Goal: Task Accomplishment & Management: Complete application form

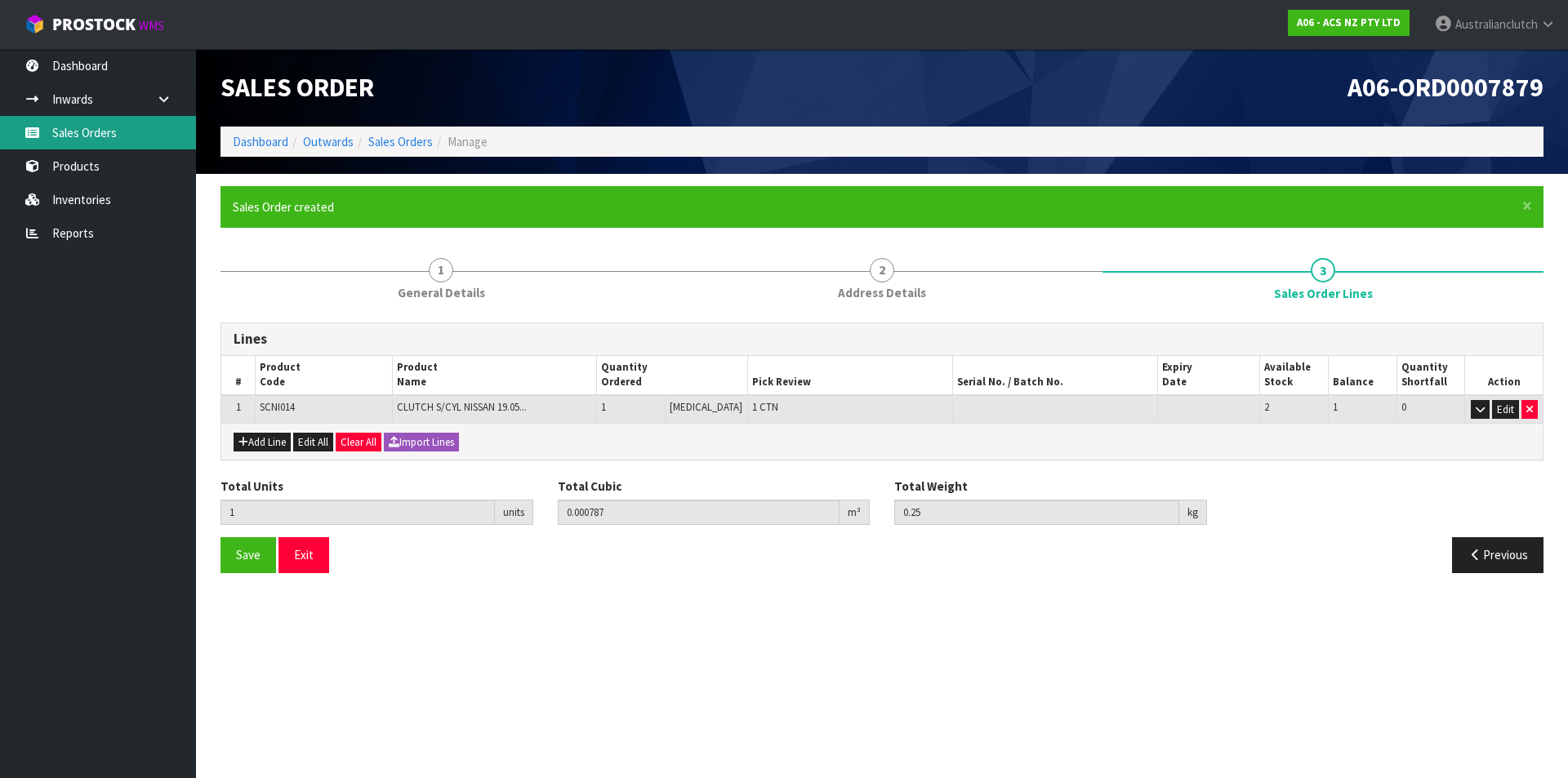
click at [86, 141] on link "Sales Orders" at bounding box center [98, 132] width 196 height 33
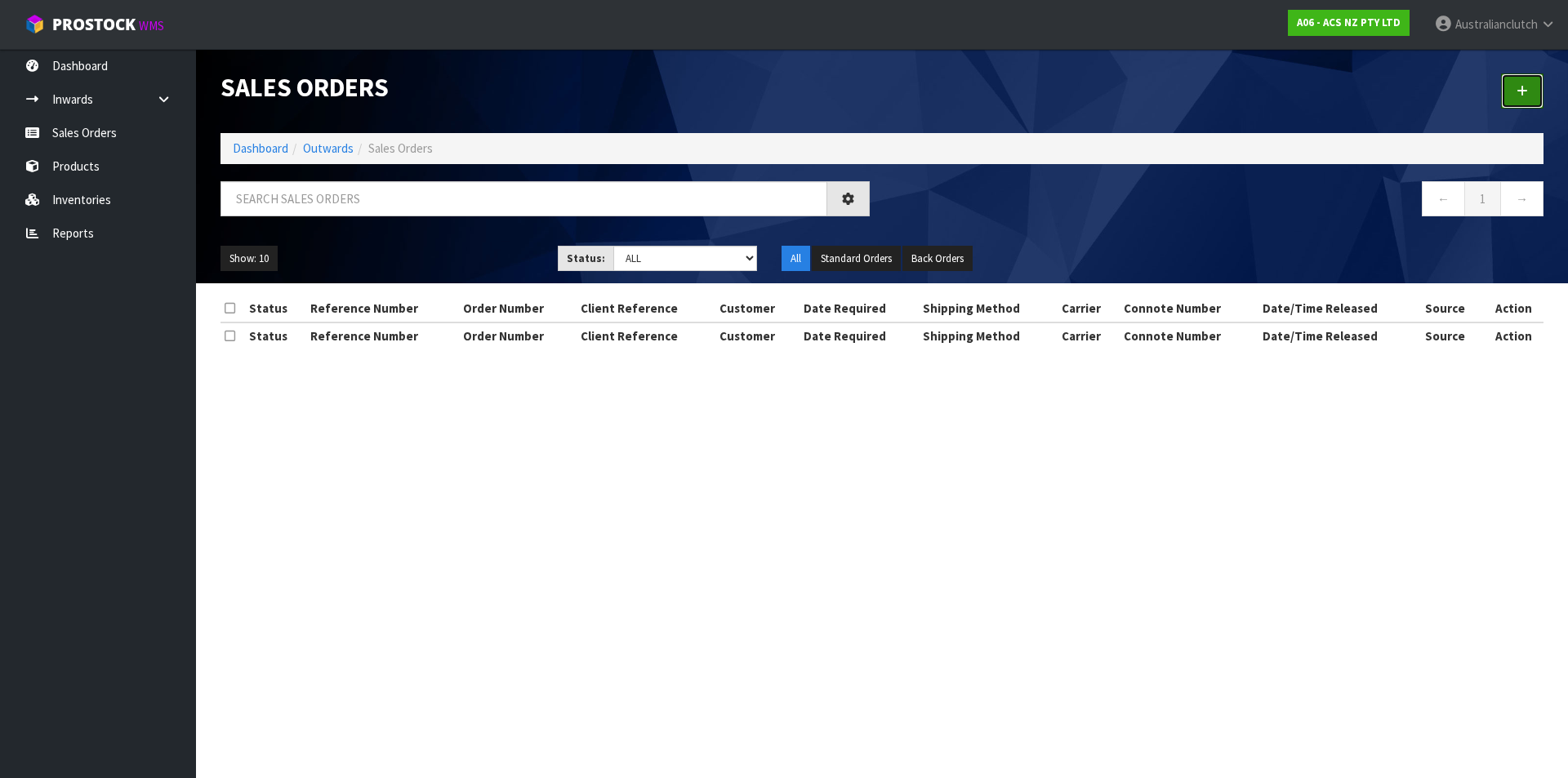
click at [1515, 106] on link at bounding box center [1522, 90] width 43 height 35
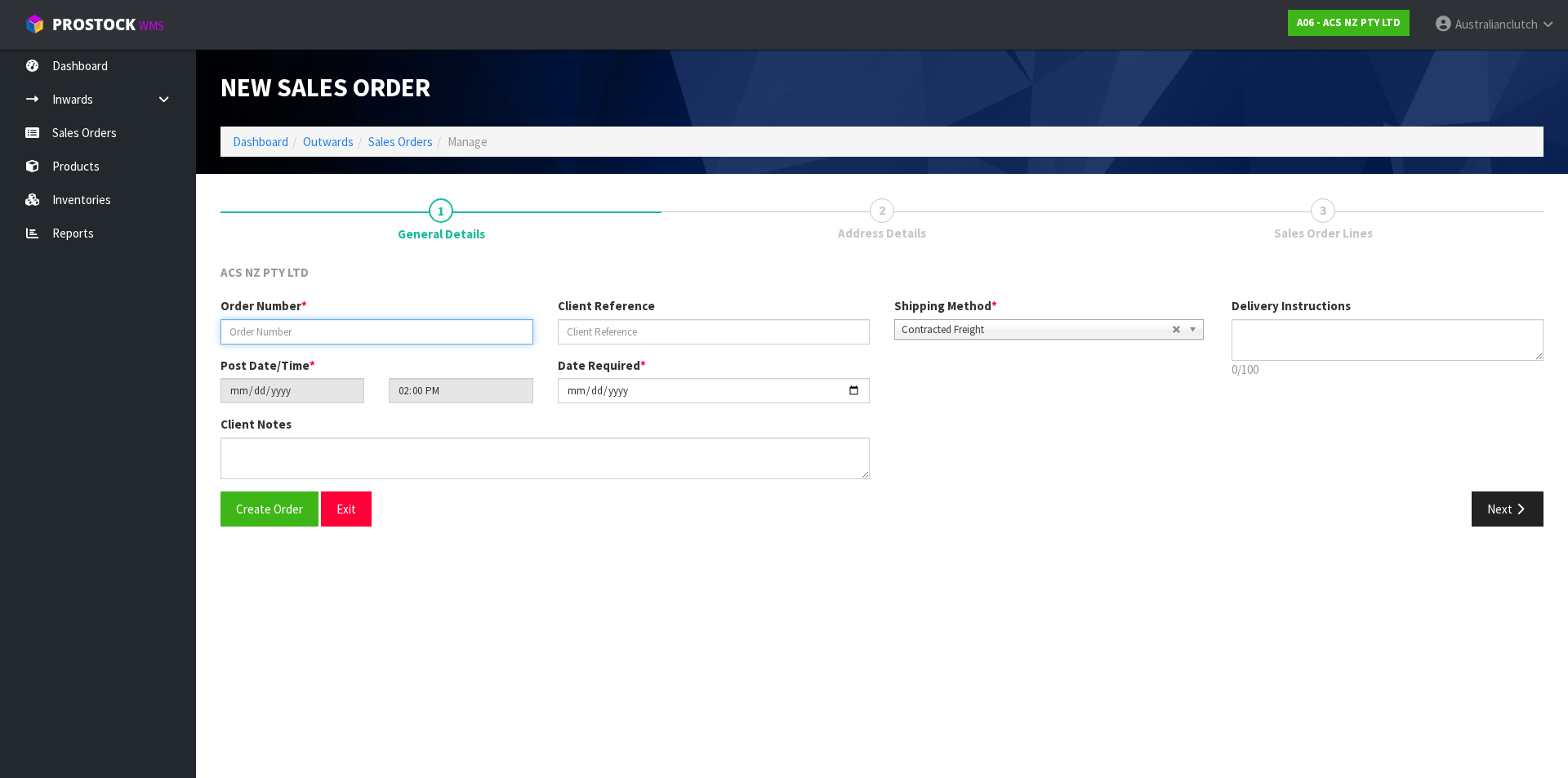
click at [446, 323] on input "text" at bounding box center [376, 332] width 312 height 26
type input "208259.1"
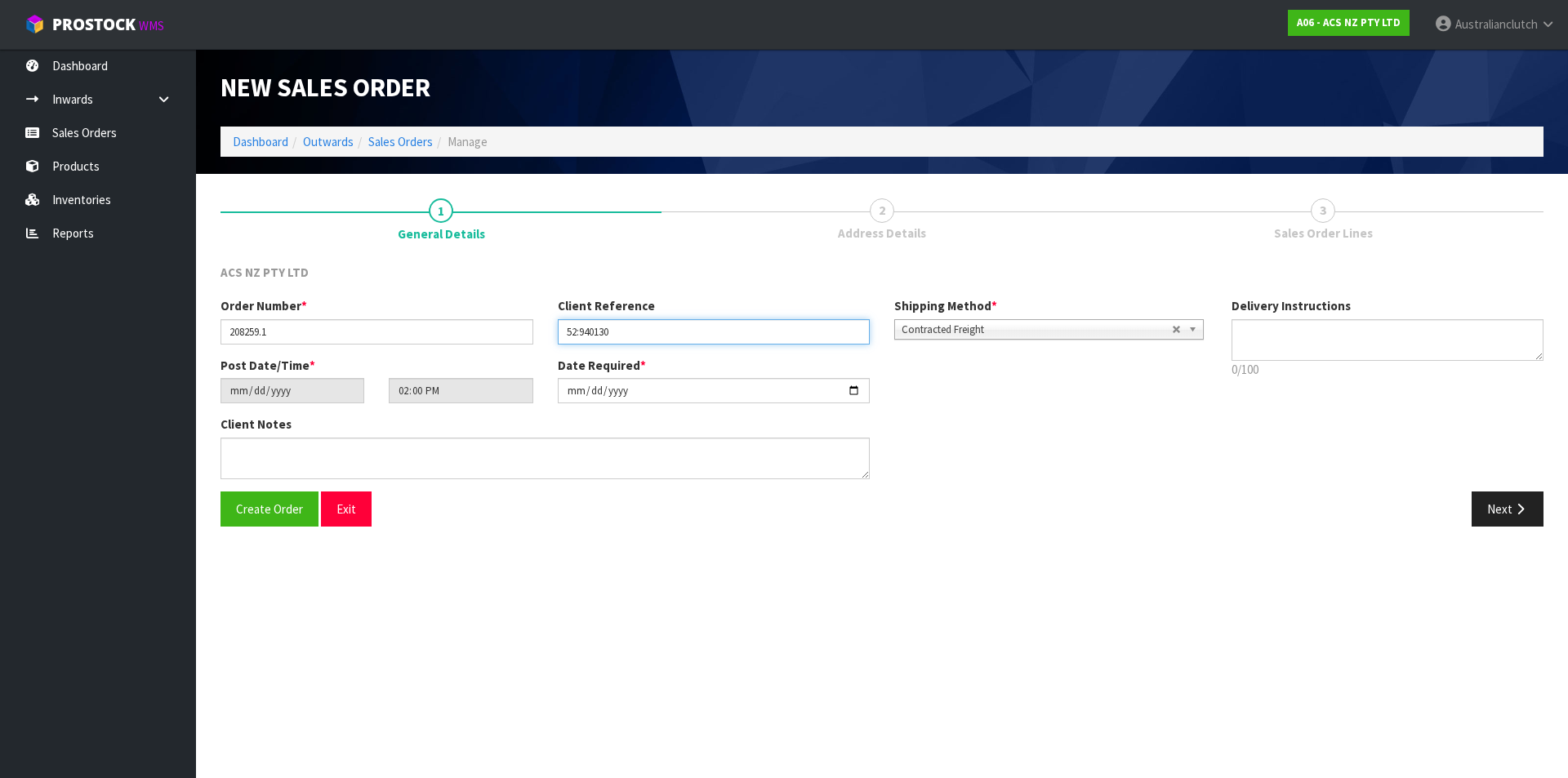
type input "52:940130"
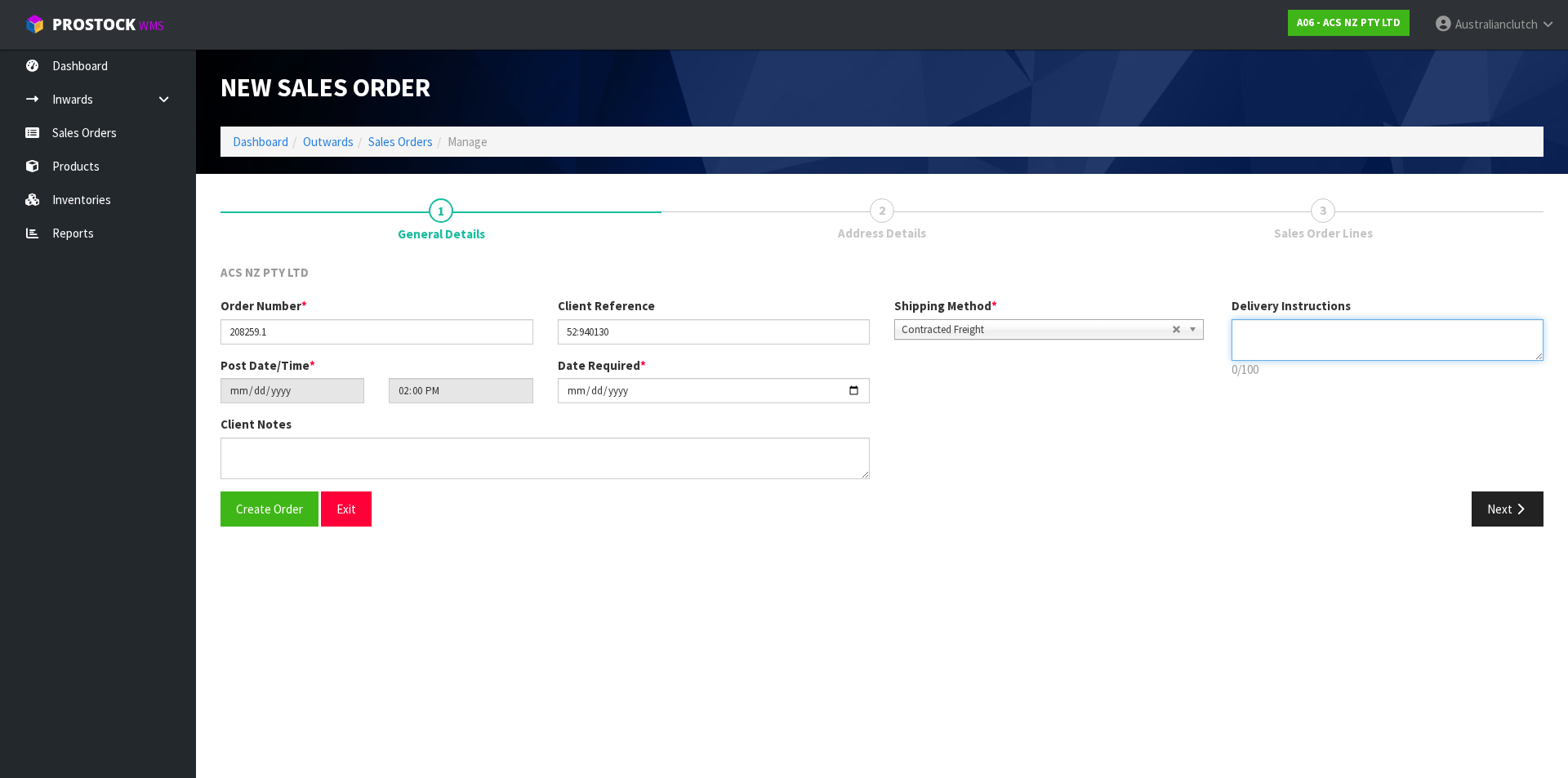
click at [1314, 328] on textarea at bounding box center [1387, 340] width 312 height 42
type textarea "NZC PLEASE"
click at [1487, 502] on button "Next" at bounding box center [1507, 508] width 72 height 35
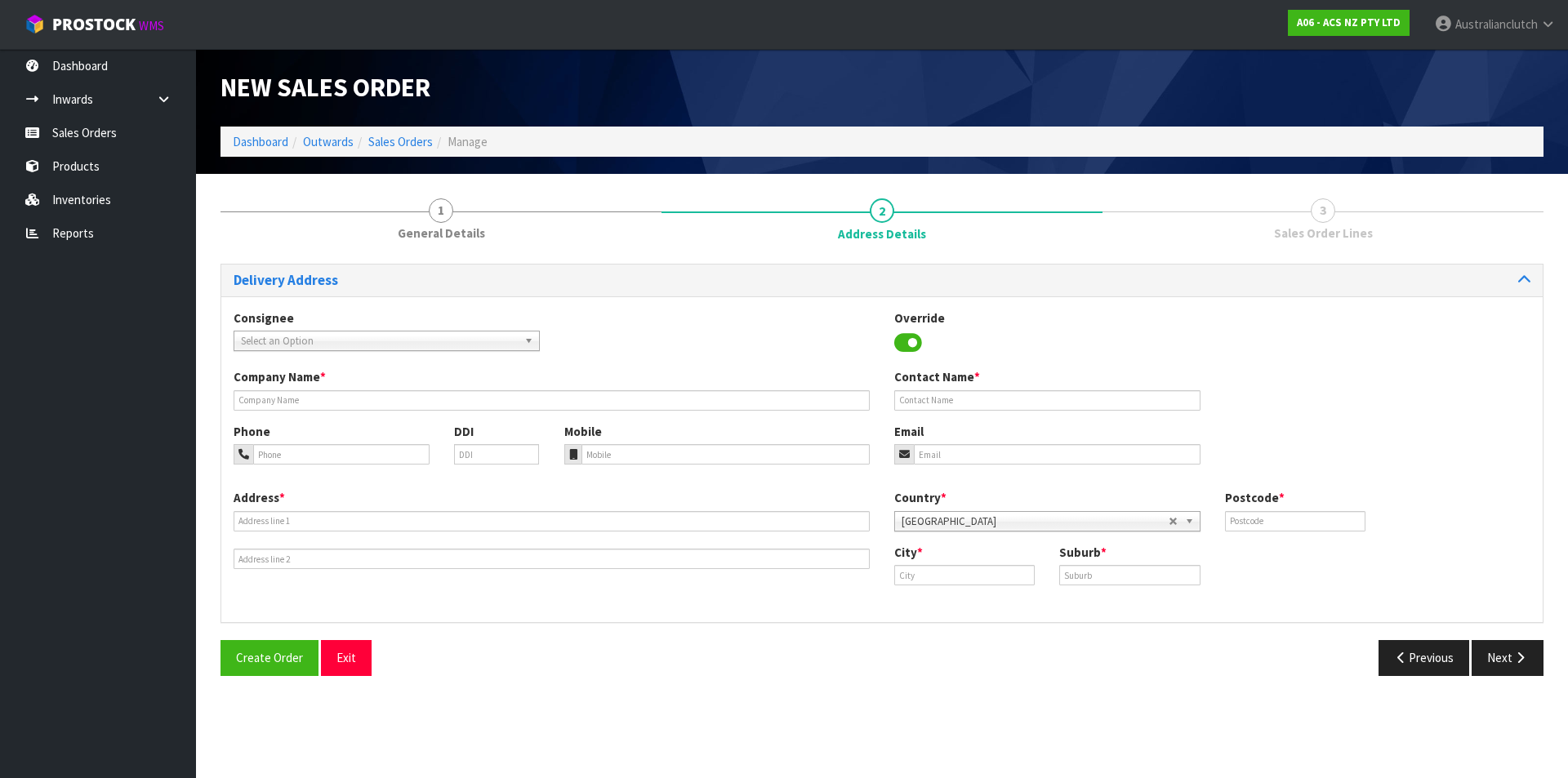
click at [306, 334] on span "Select an Option" at bounding box center [379, 340] width 277 height 20
type input "200627"
click at [323, 389] on li "200627 - BNTNZ HASTINGS 52" at bounding box center [386, 387] width 298 height 20
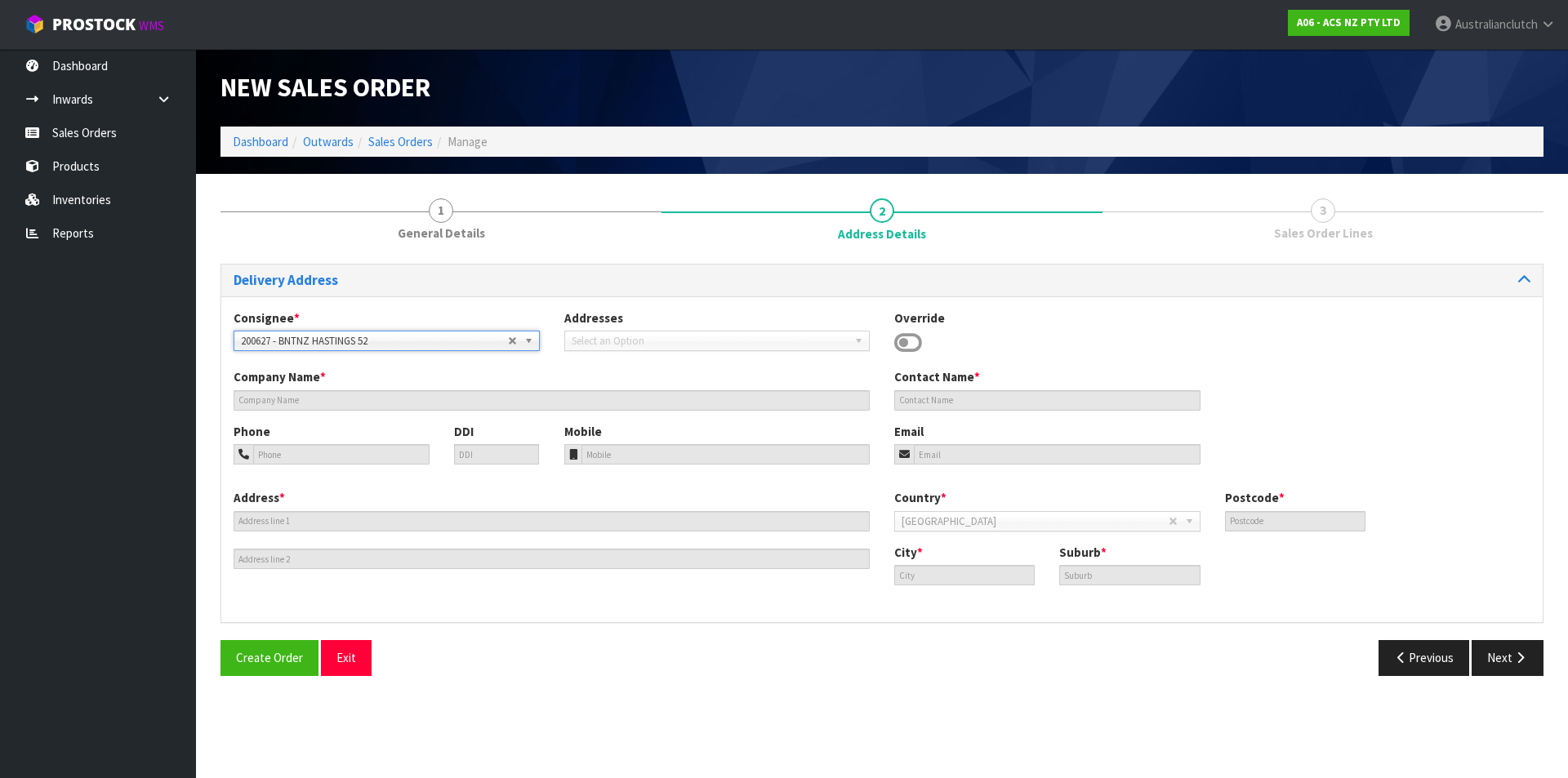
type input "BNTNZ HASTINGS 52"
type input "CNR TOMOANA ROAD & QUEEN ST"
type input "4120"
type input "HASTINGS"
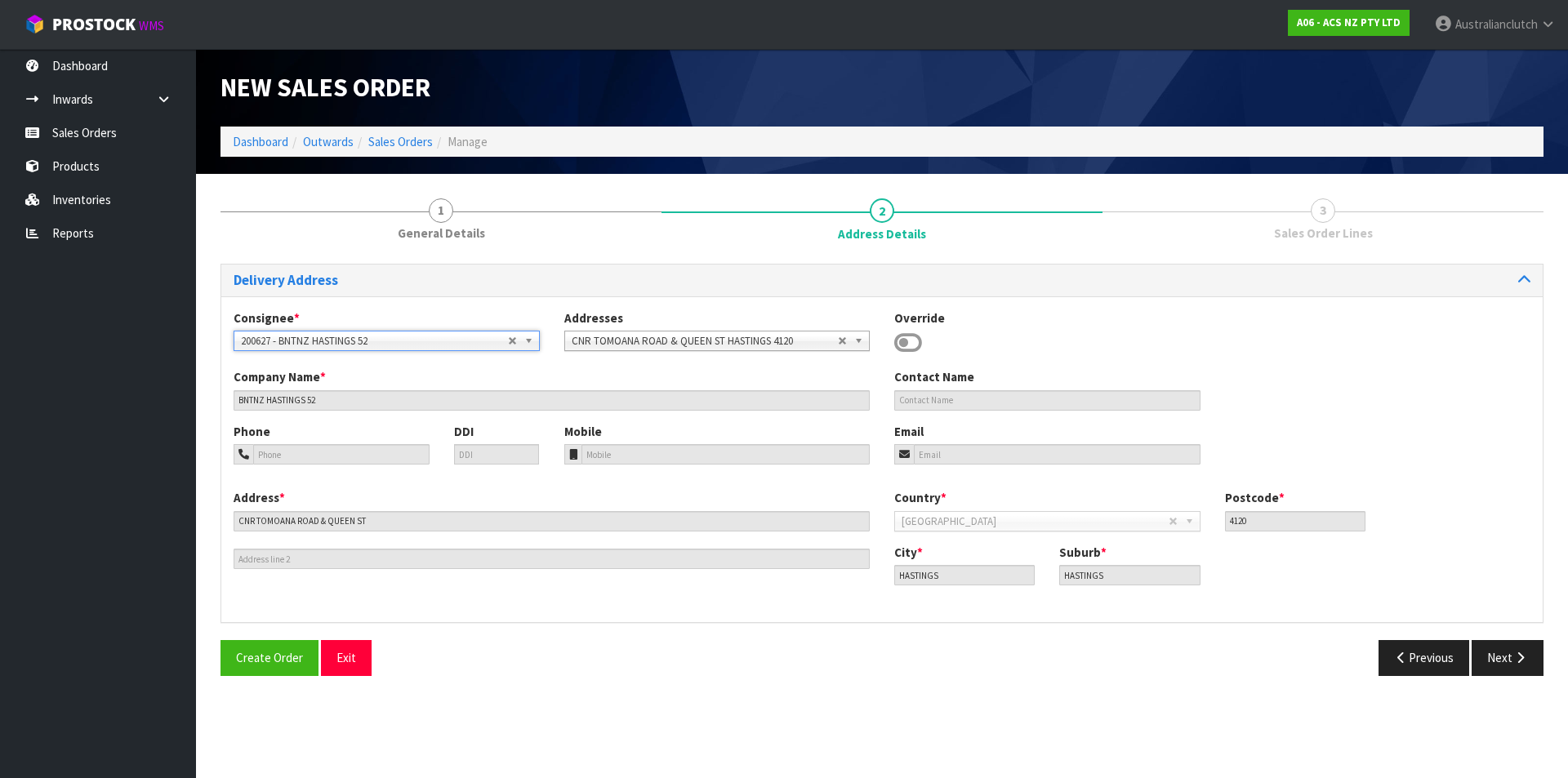
click at [440, 334] on span "200627 - BNTNZ HASTINGS 52" at bounding box center [374, 340] width 267 height 20
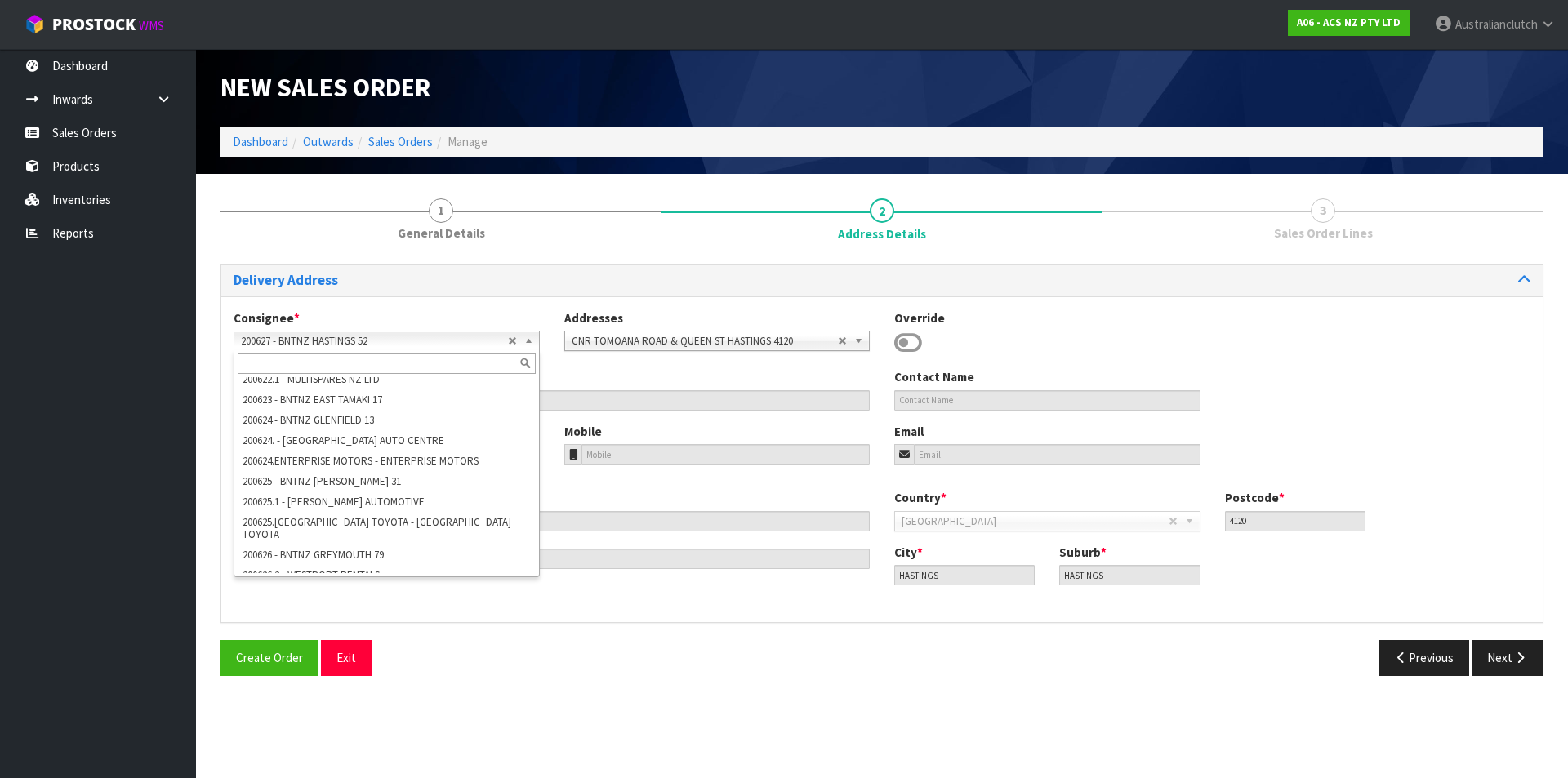
scroll to position [4431, 0]
click at [375, 577] on li "200627HAS - BNTNZ HASTINGS 52" at bounding box center [386, 587] width 298 height 20
type input "BNTNZ HASTINGS 52"
type input "[STREET_ADDRESS][PERSON_NAME]"
type input "4120"
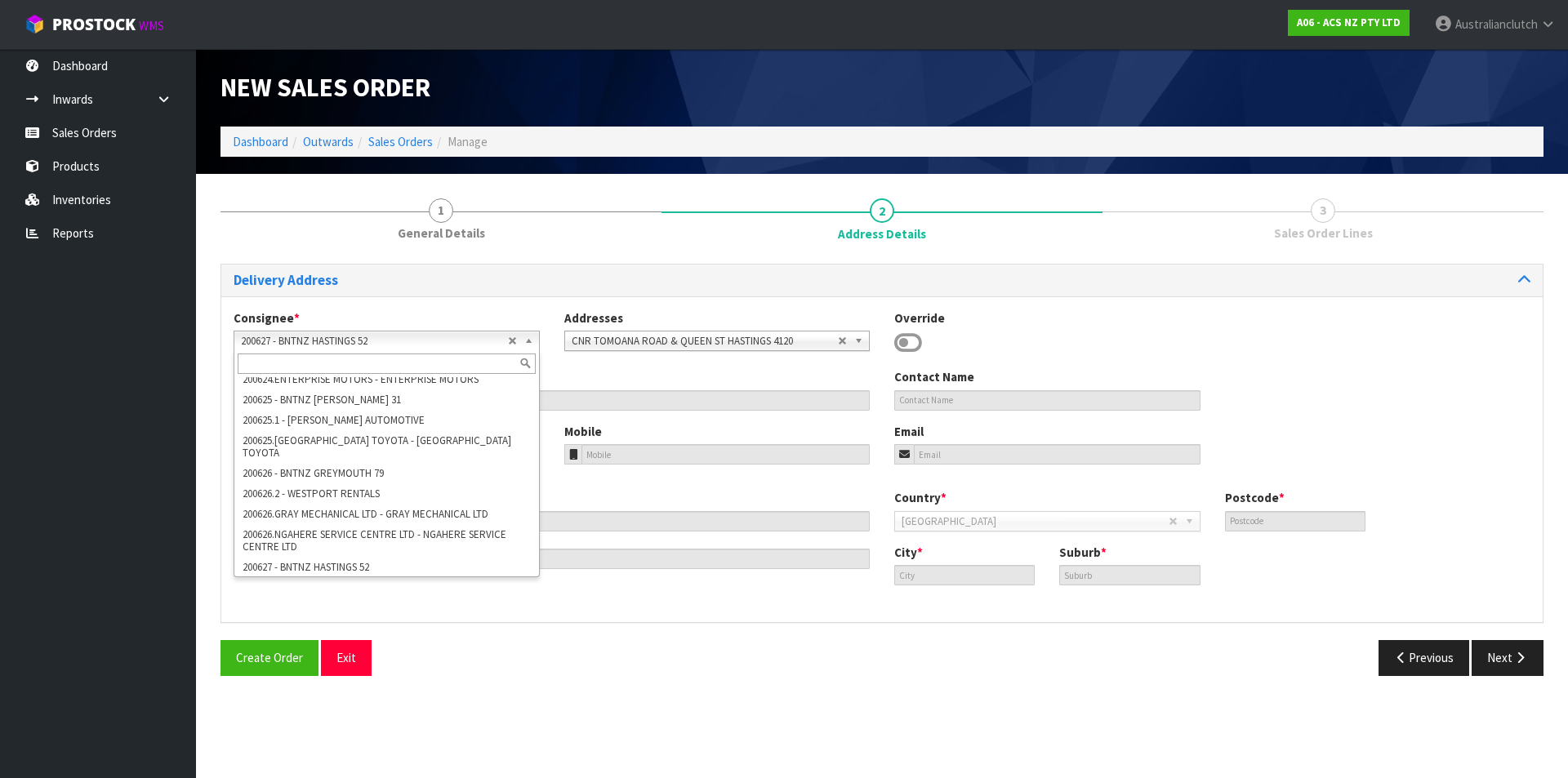
type input "HASTINGS"
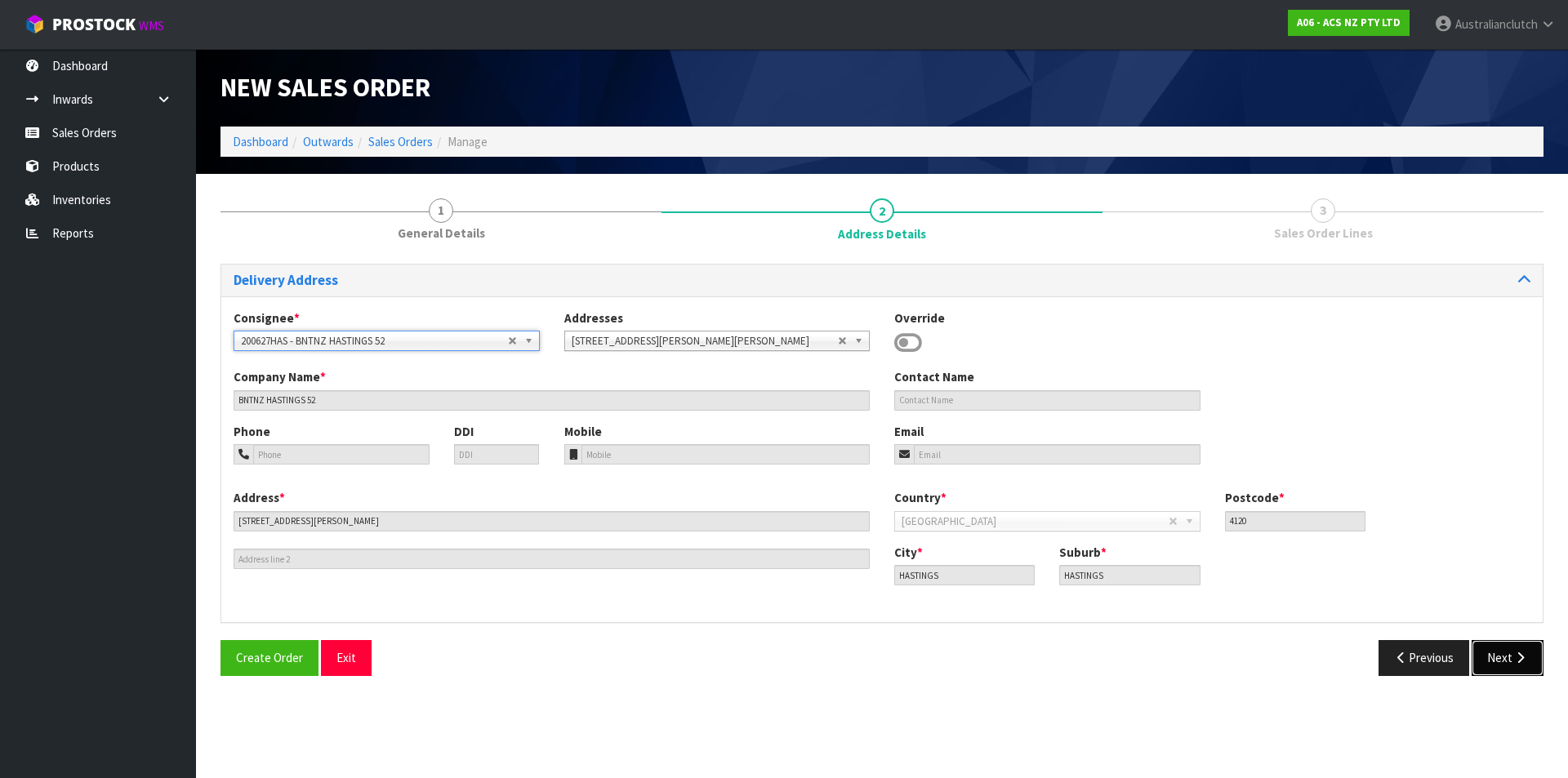
click at [1512, 659] on button "Next" at bounding box center [1507, 657] width 72 height 35
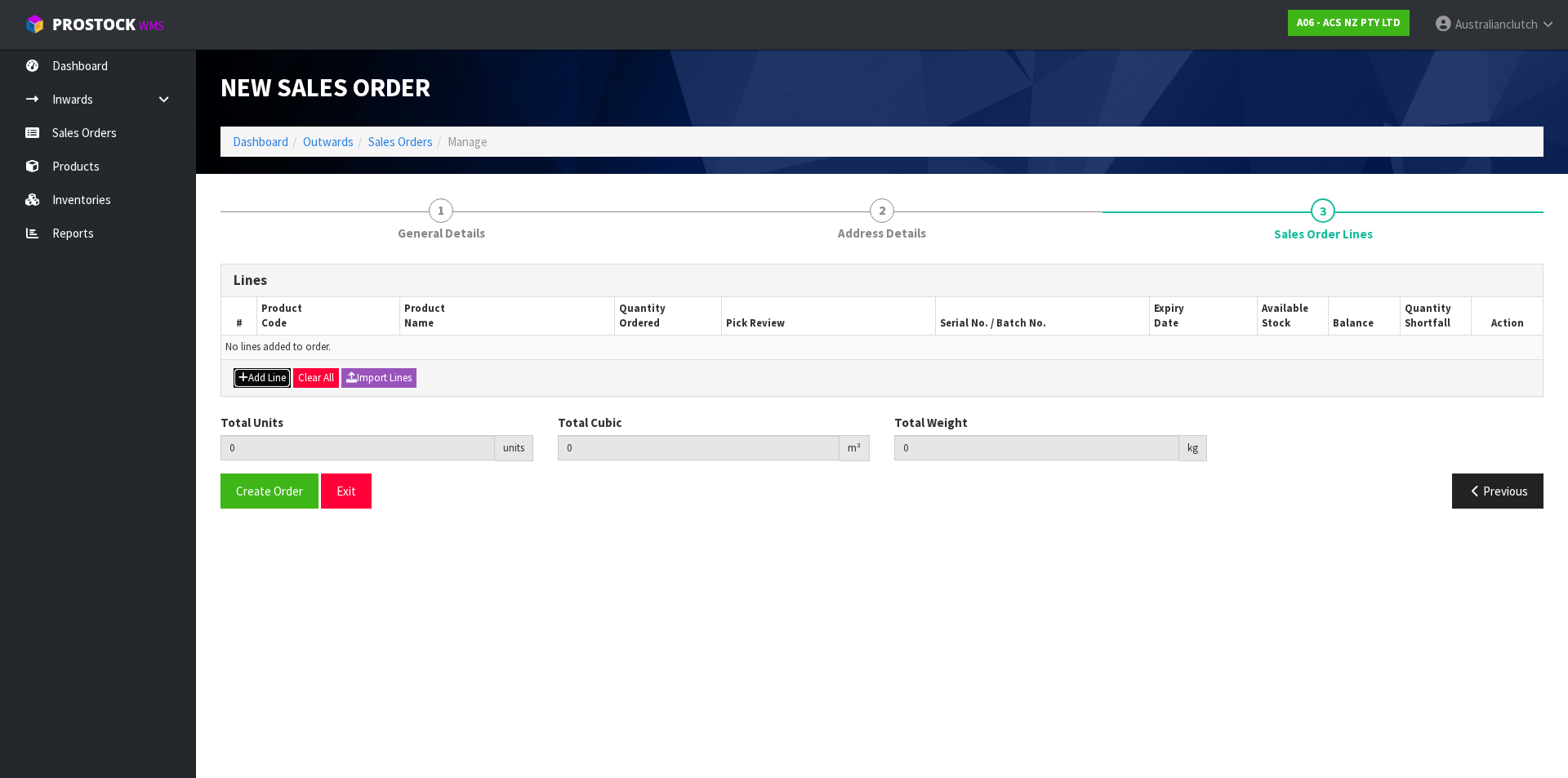
click at [265, 373] on button "Add Line" at bounding box center [262, 377] width 57 height 20
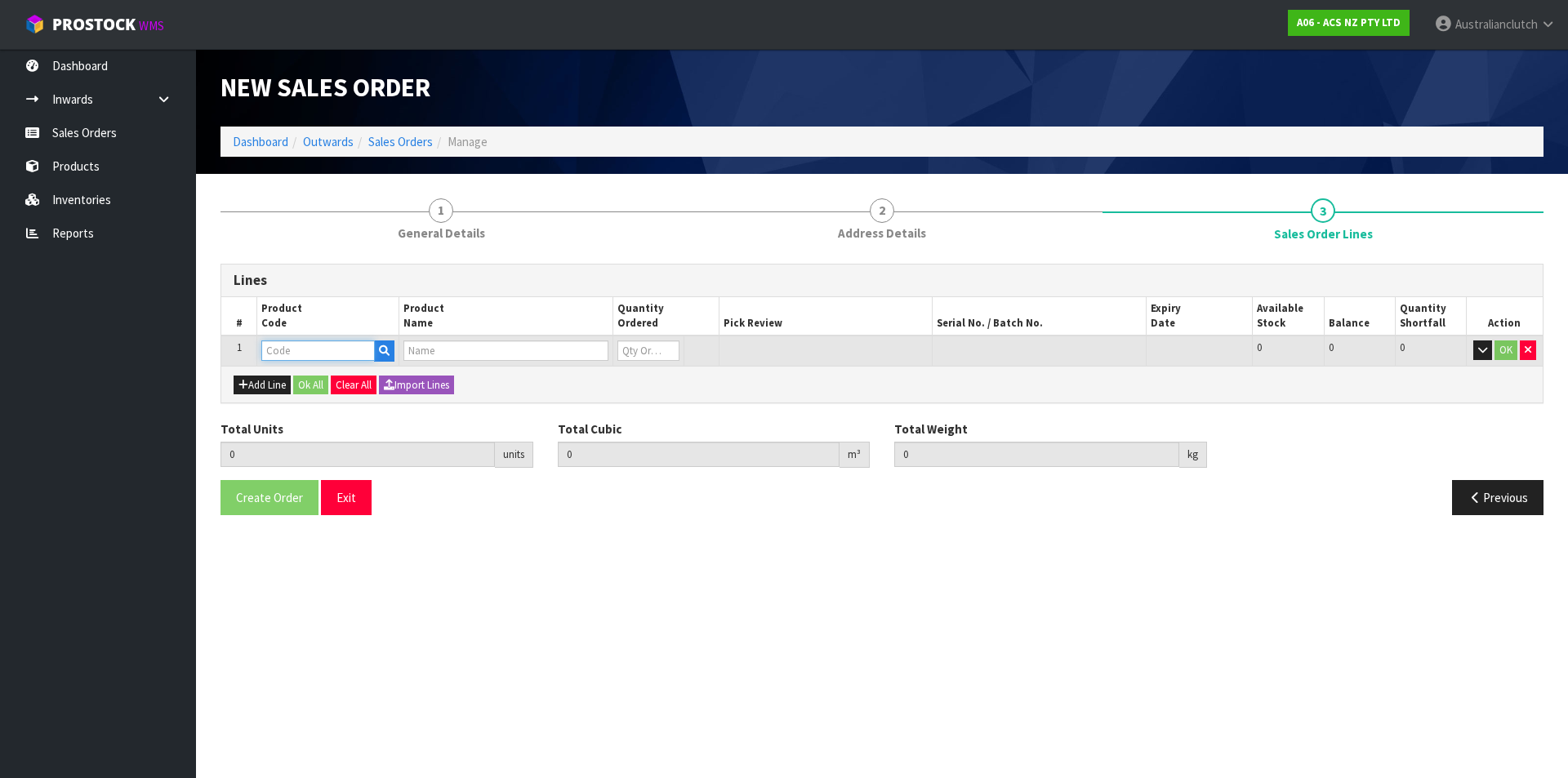
click at [289, 350] on input "text" at bounding box center [318, 351] width 114 height 20
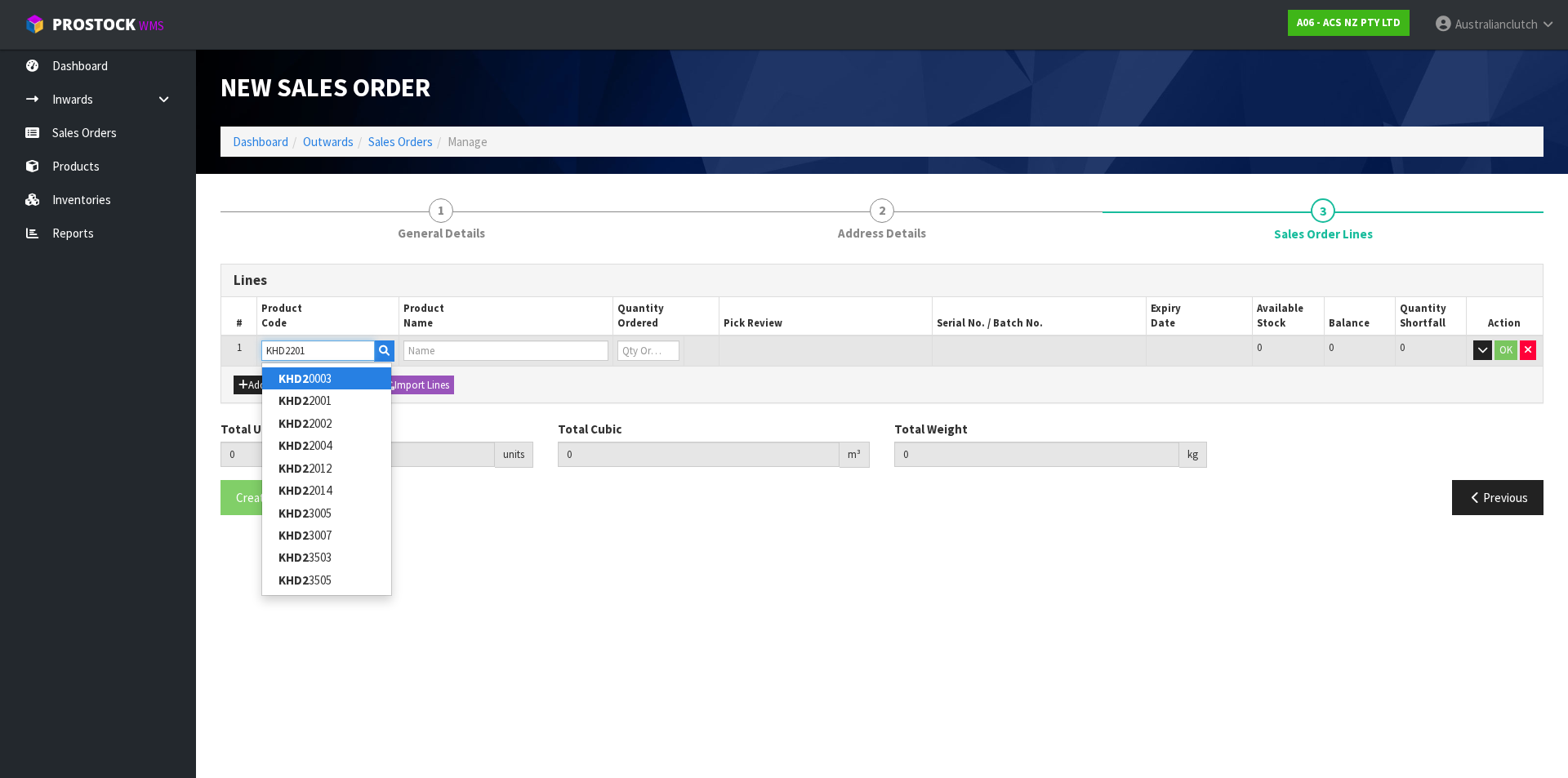
type input "KHD22012"
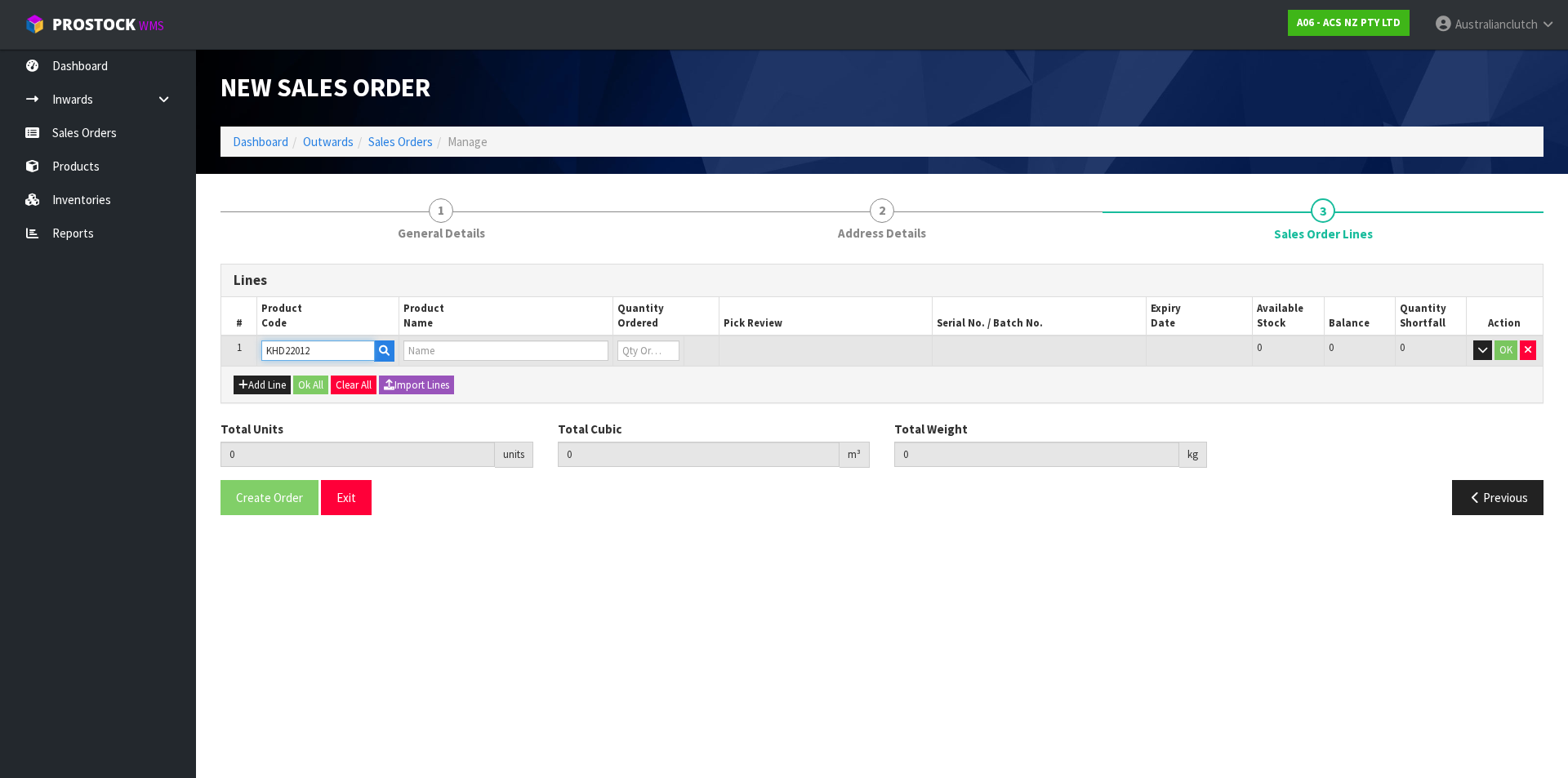
type input "0.000000"
type input "0.000"
type input "KIT STD HYUN I30 1.6L"
type input "0"
type input "KHD22012"
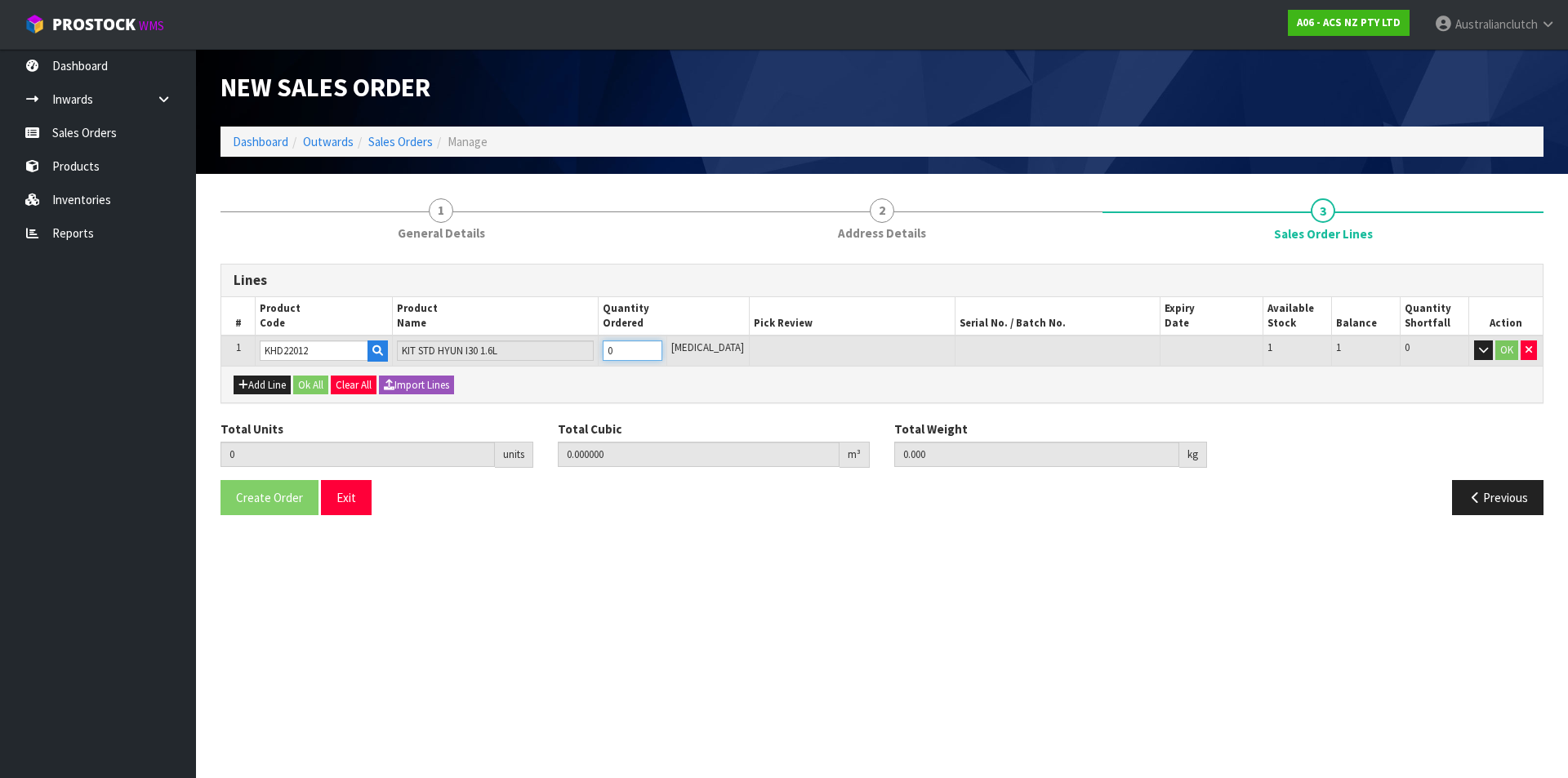
type input "1"
type input "0.01054"
type input "5.79"
type input "1"
click at [662, 345] on input "1" at bounding box center [632, 351] width 60 height 20
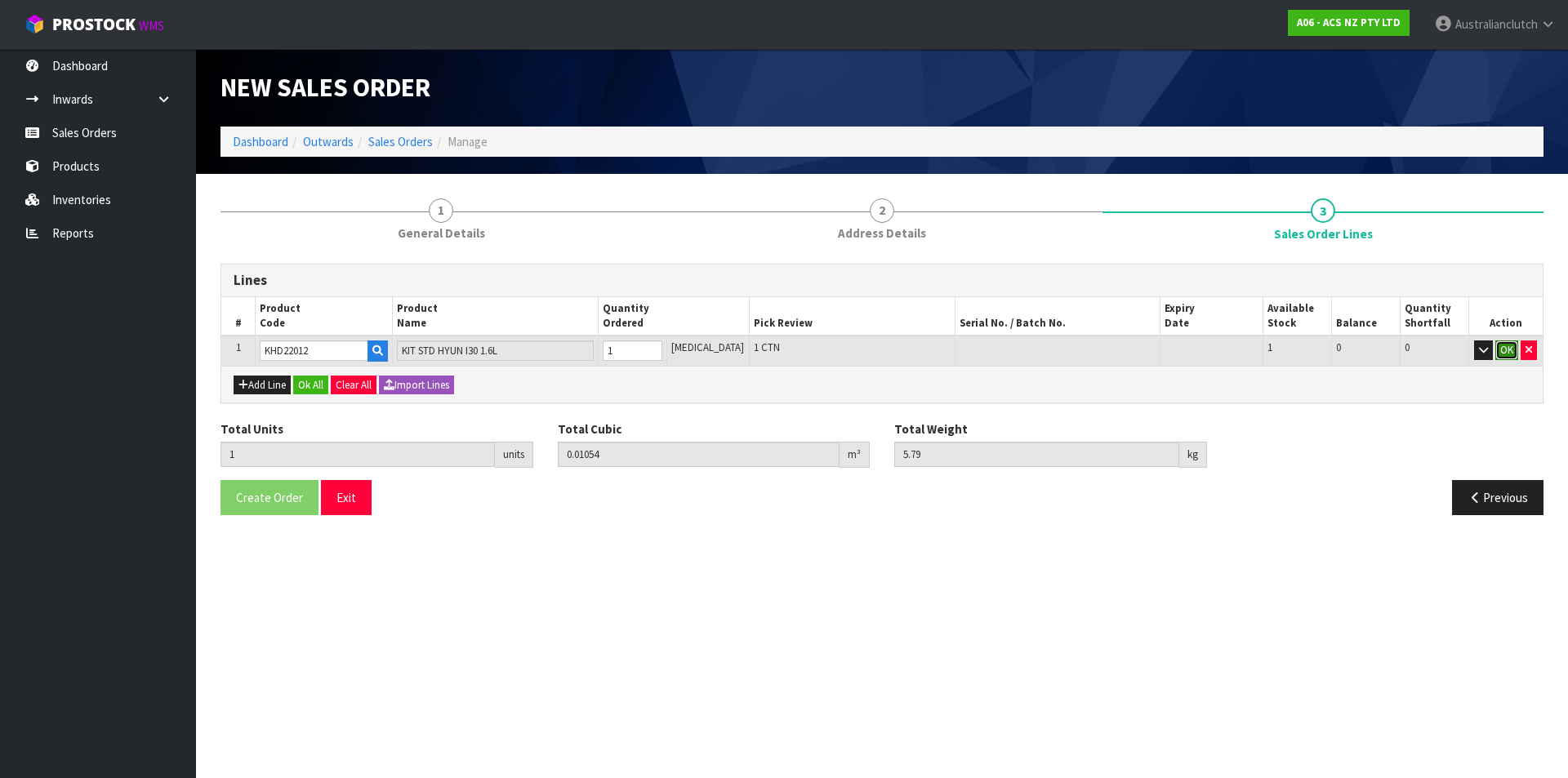
click at [1499, 345] on button "OK" at bounding box center [1506, 350] width 23 height 20
